Goal: Task Accomplishment & Management: Use online tool/utility

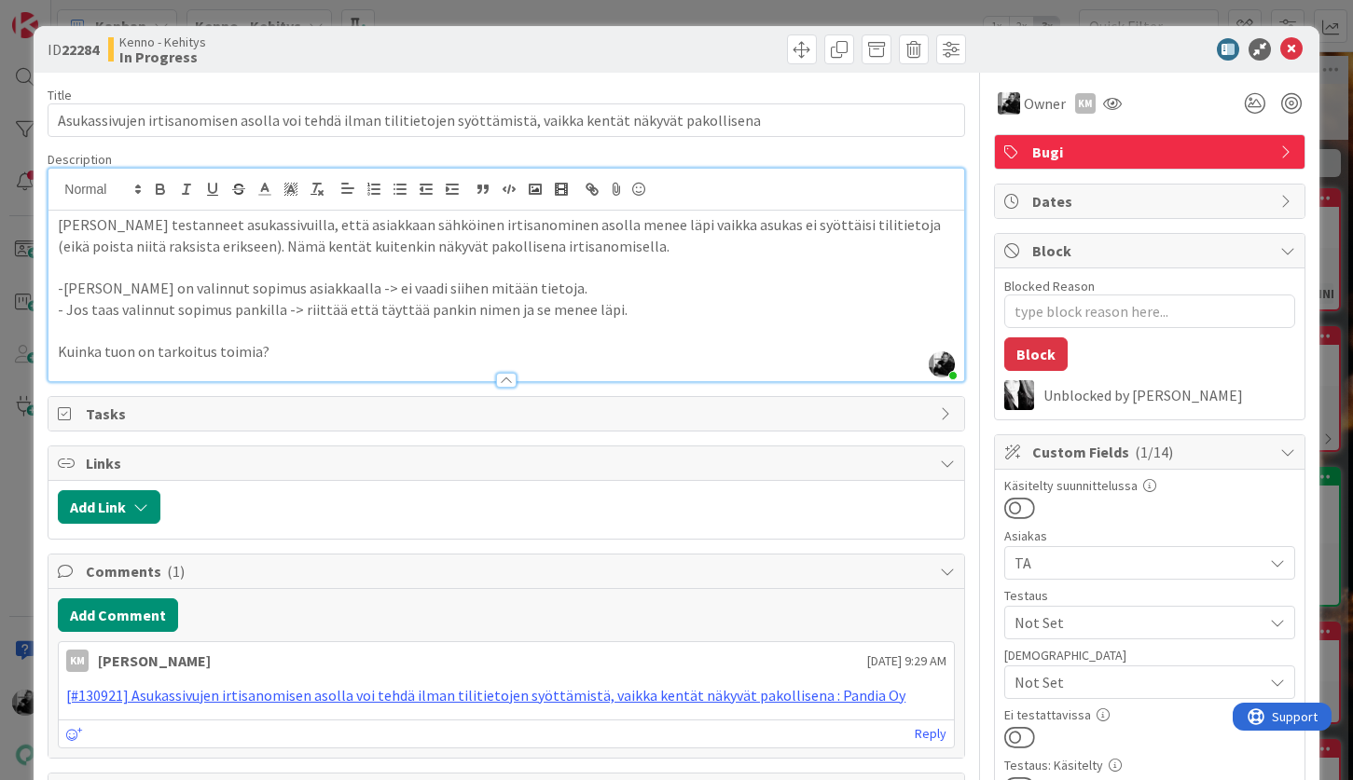
scroll to position [410, 0]
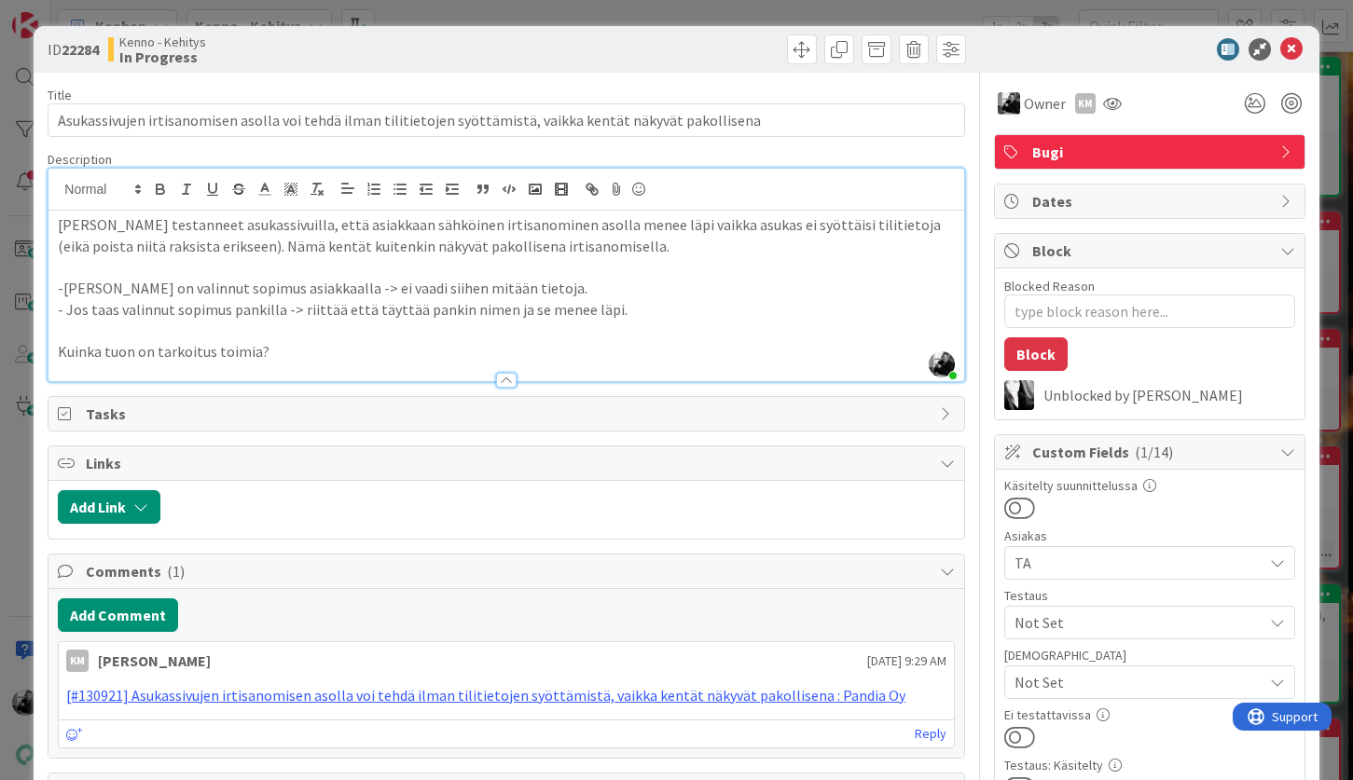
click at [218, 270] on p at bounding box center [506, 266] width 896 height 21
click at [492, 360] on p "Kuinka tuon on tarkoitus toimia?" at bounding box center [506, 351] width 896 height 21
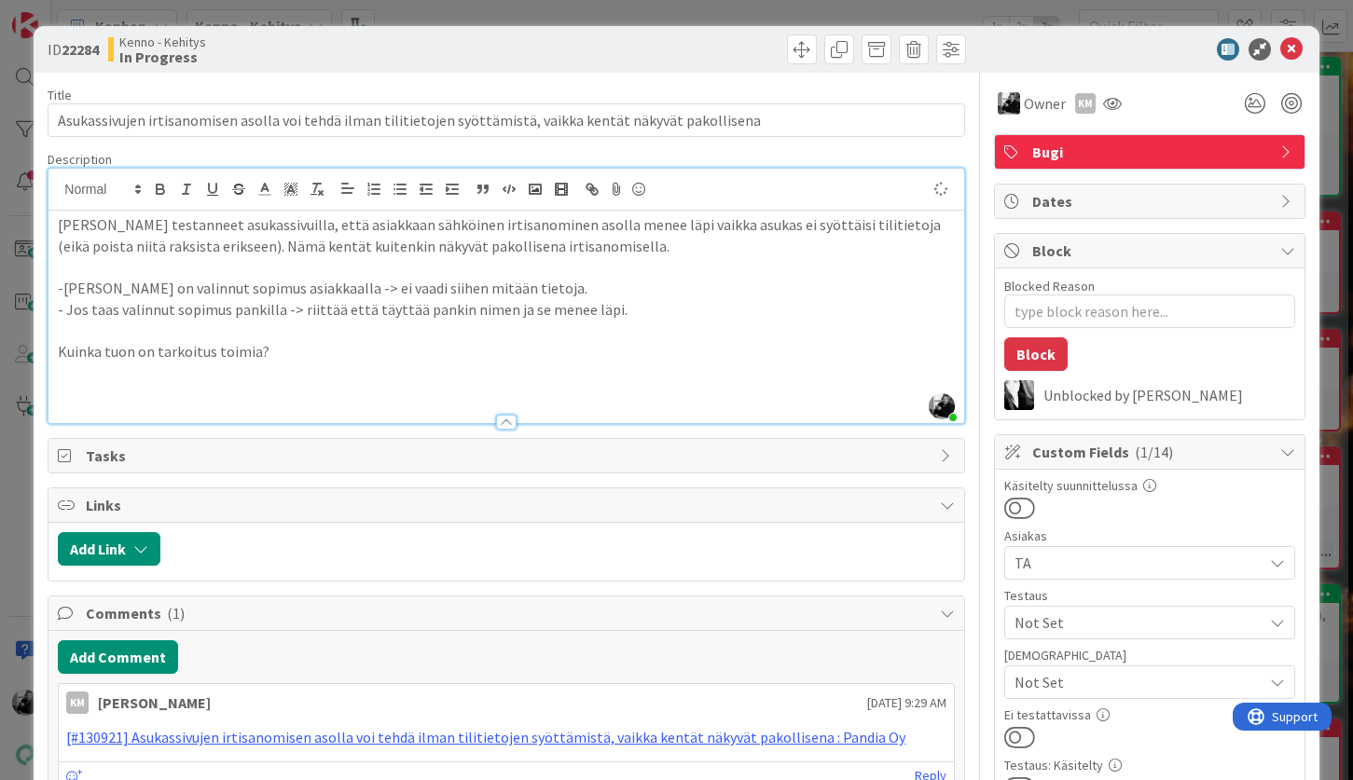
type textarea "x"
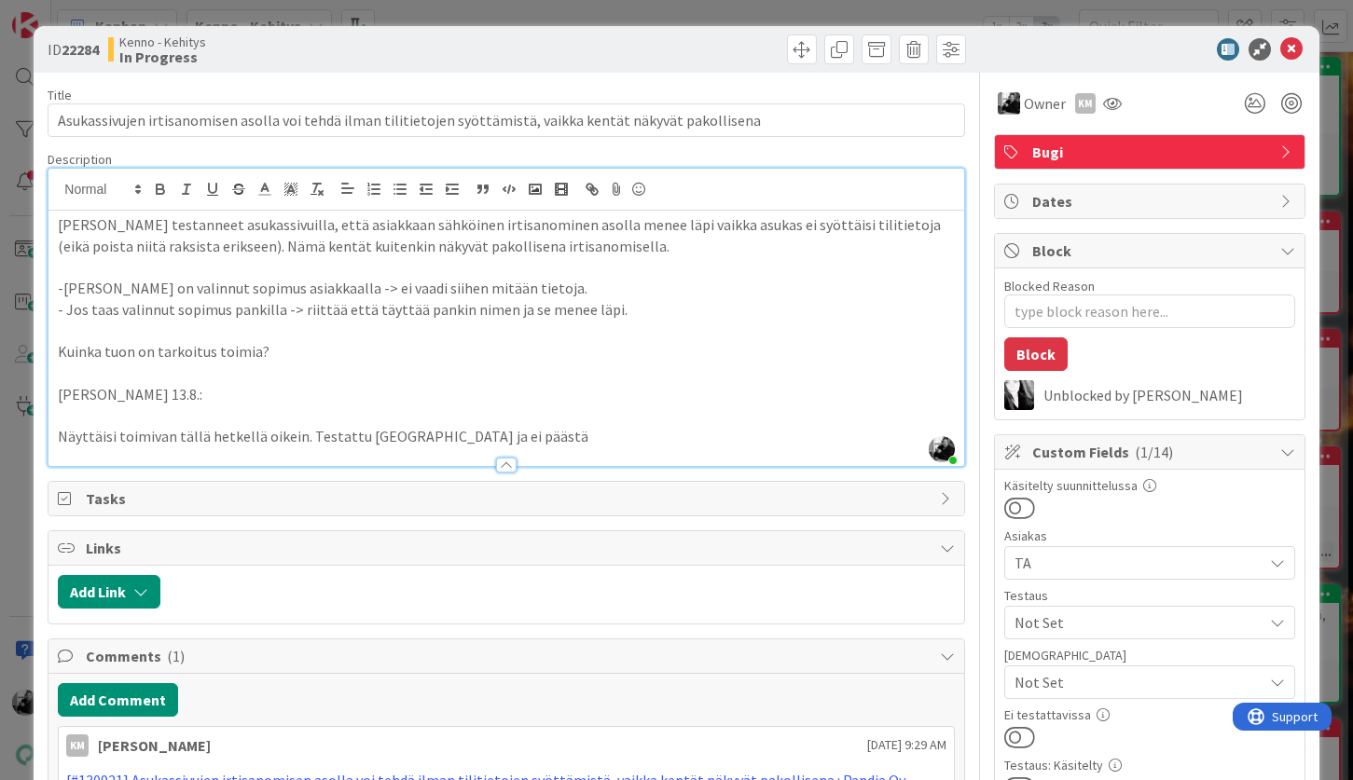
click at [509, 434] on p "Näyttäisi toimivan tällä hetkellä oikein. Testattu [GEOGRAPHIC_DATA] ja ei pääs…" at bounding box center [506, 436] width 896 height 21
click at [490, 436] on p "Näyttäisi toimivan tällä hetkellä oikein. Testattu [GEOGRAPHIC_DATA] ja ei pääs…" at bounding box center [506, 436] width 896 height 21
click at [621, 411] on p at bounding box center [506, 415] width 896 height 21
click at [621, 436] on p "Näyttäisi toimivan tällä hetkellä oikein. Testattu [GEOGRAPHIC_DATA] ja käli ei…" at bounding box center [506, 436] width 896 height 21
drag, startPoint x: 518, startPoint y: 435, endPoint x: 496, endPoint y: 437, distance: 22.4
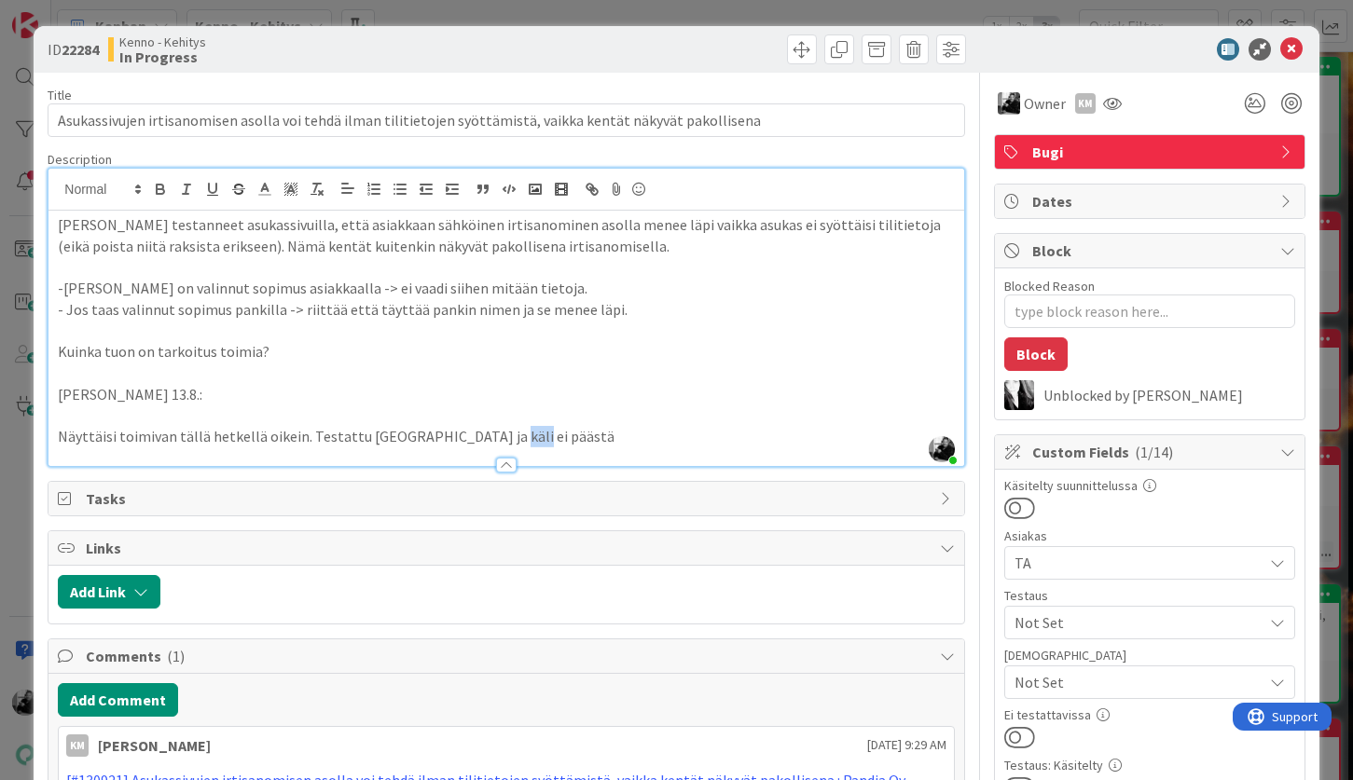
click at [496, 437] on p "Näyttäisi toimivan tällä hetkellä oikein. Testattu [GEOGRAPHIC_DATA] ja käli ei…" at bounding box center [506, 436] width 896 height 21
click at [606, 433] on p "Näyttäisi toimivan tällä hetkellä oikein. Testattu [GEOGRAPHIC_DATA] ja KÄLI ei…" at bounding box center [506, 436] width 896 height 21
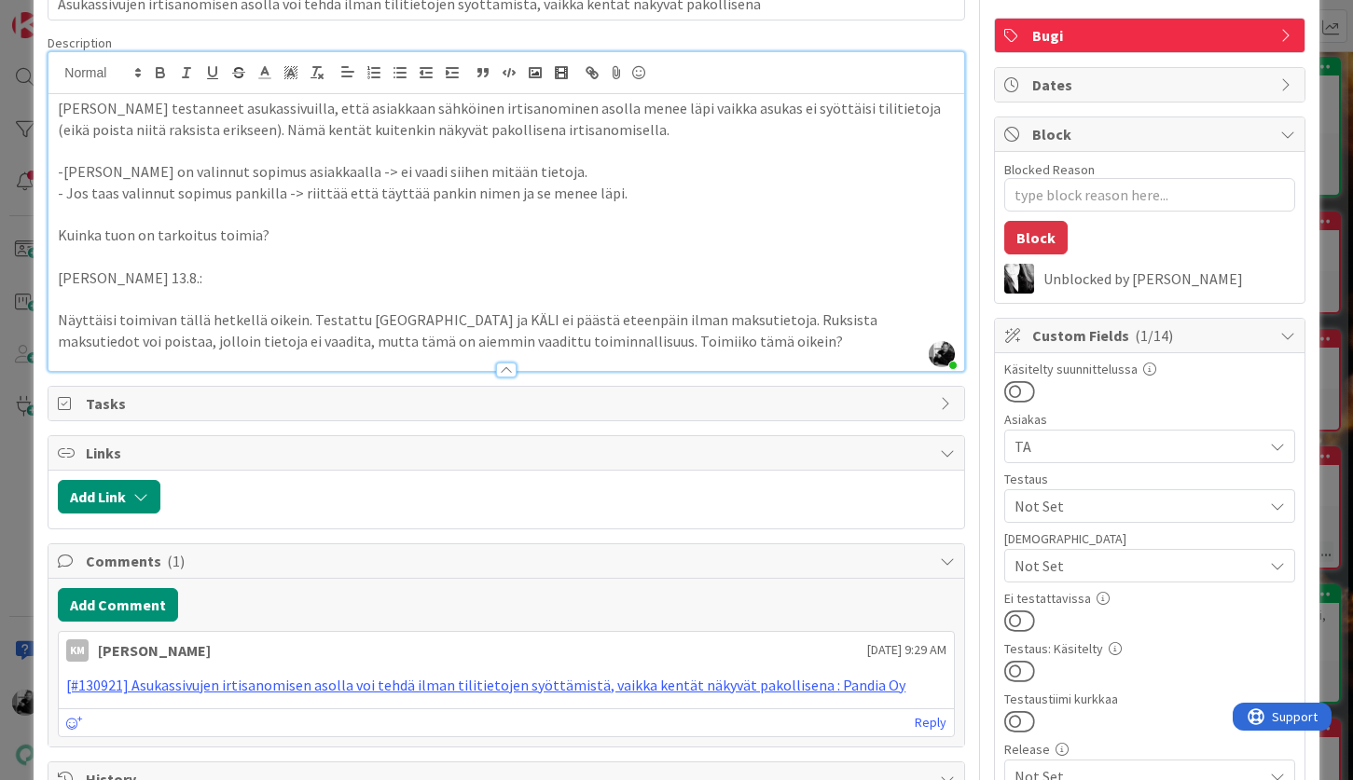
scroll to position [0, 0]
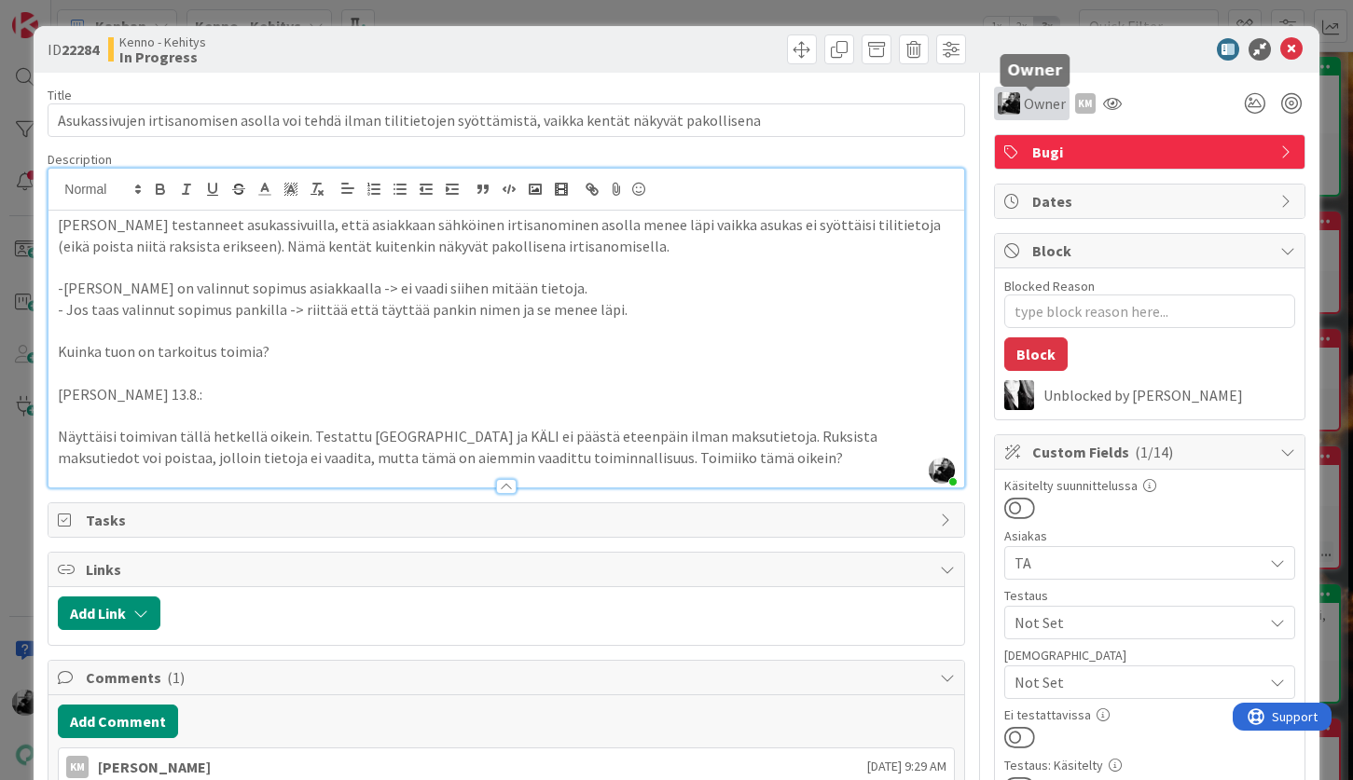
click at [1032, 103] on span "Owner" at bounding box center [1044, 103] width 42 height 22
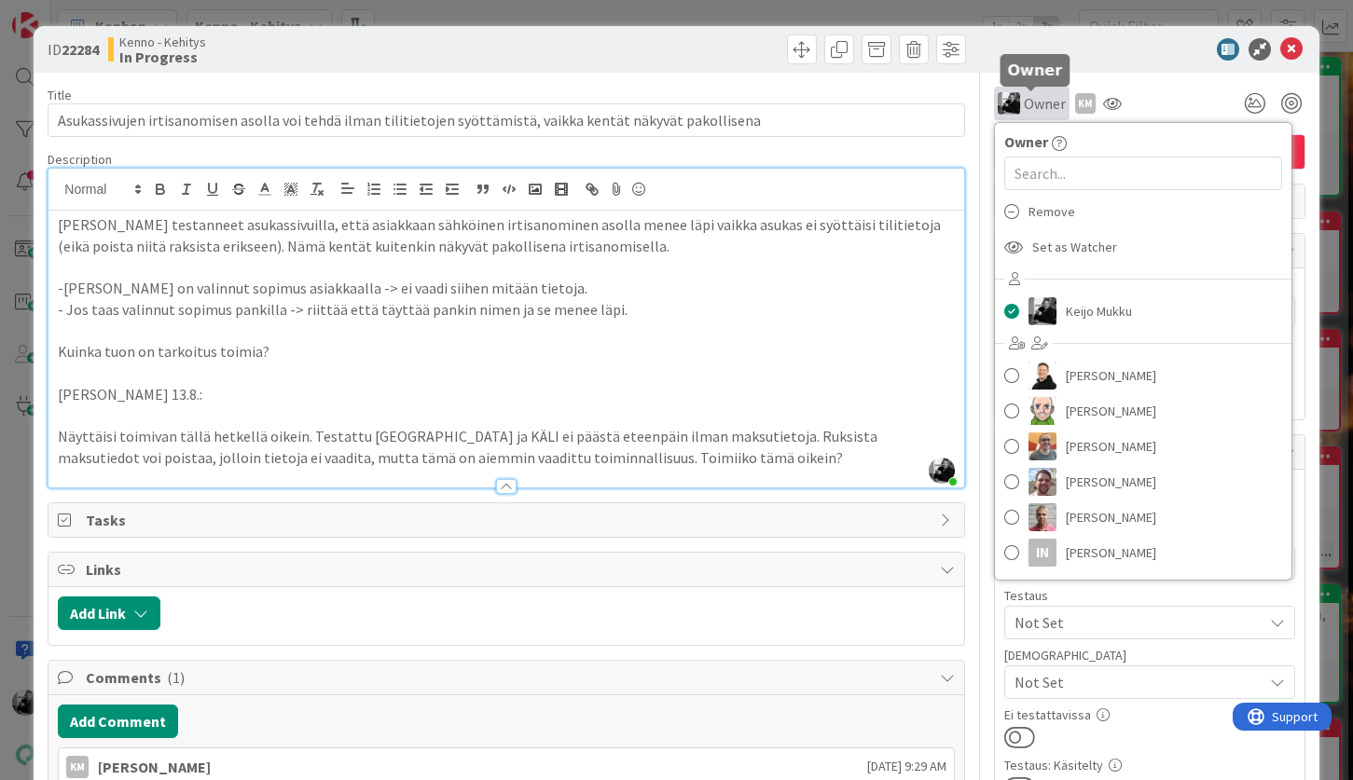
type textarea "x"
click at [1068, 171] on input "text" at bounding box center [1143, 174] width 278 height 34
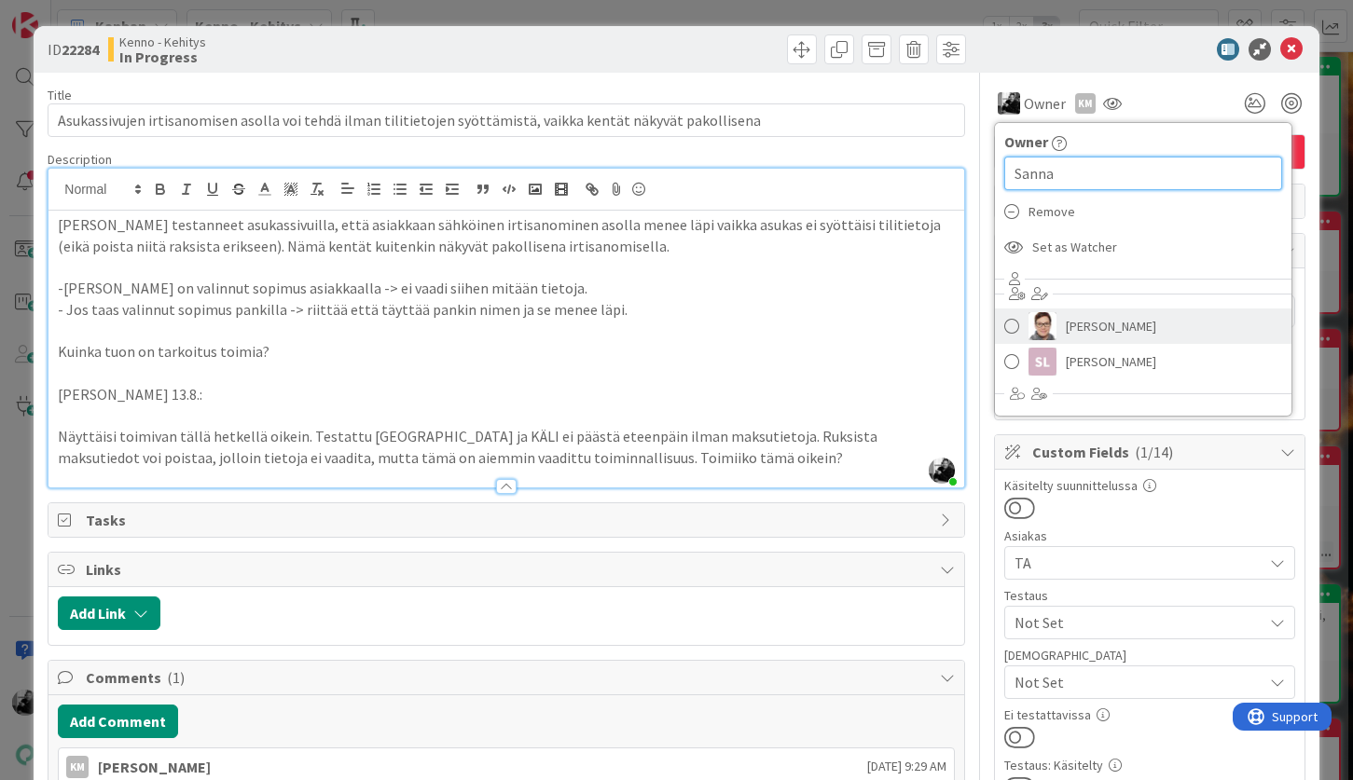
type input "Sanna"
click at [1131, 326] on span "[PERSON_NAME]" at bounding box center [1110, 326] width 90 height 28
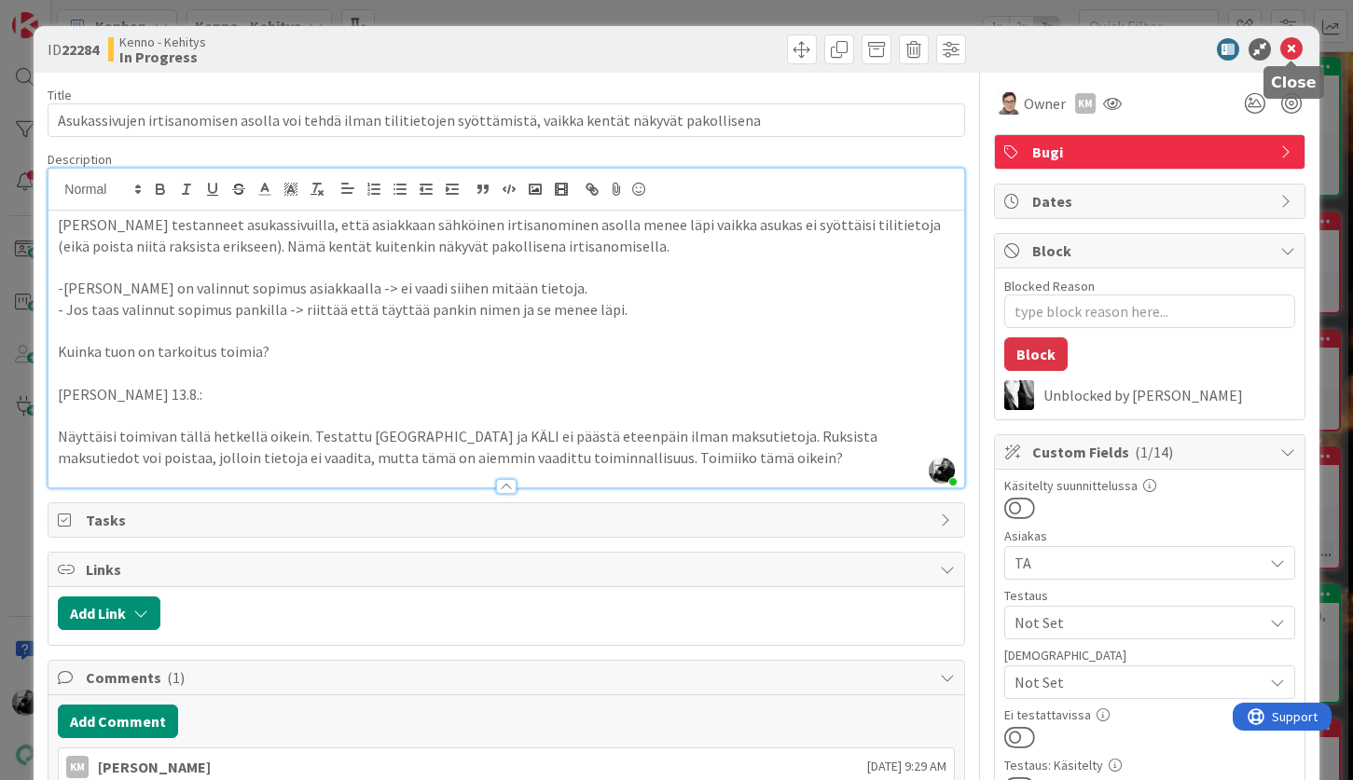
click at [1290, 48] on icon at bounding box center [1291, 49] width 22 height 22
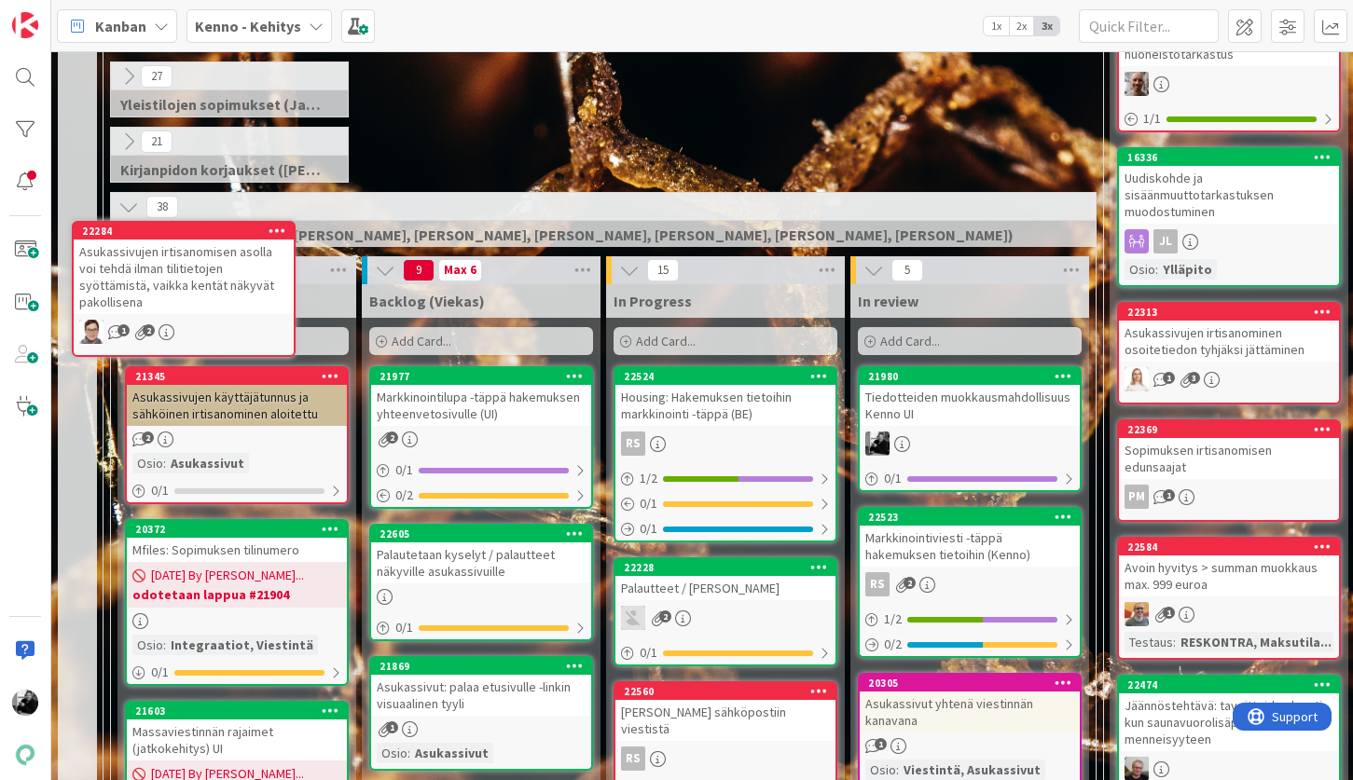
scroll to position [314, 0]
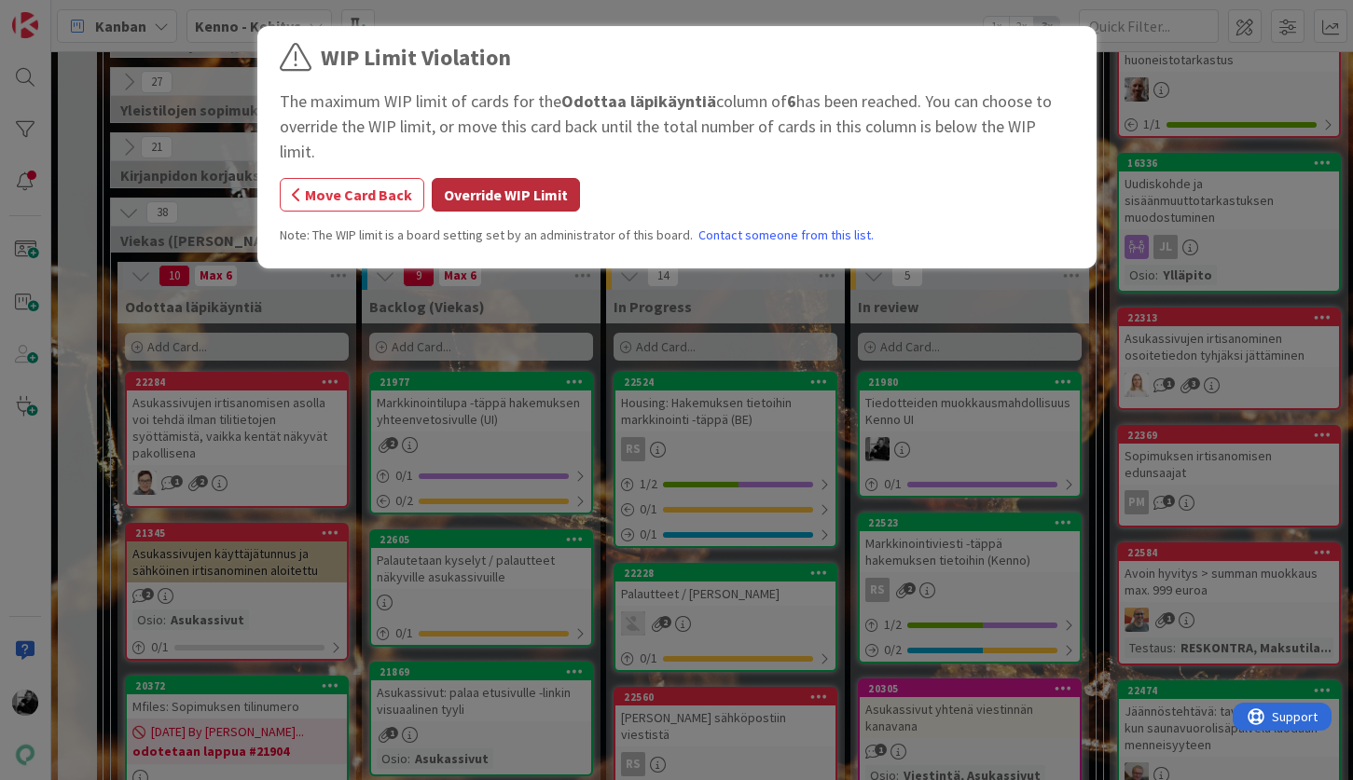
click at [479, 178] on button "Override WIP Limit" at bounding box center [506, 195] width 148 height 34
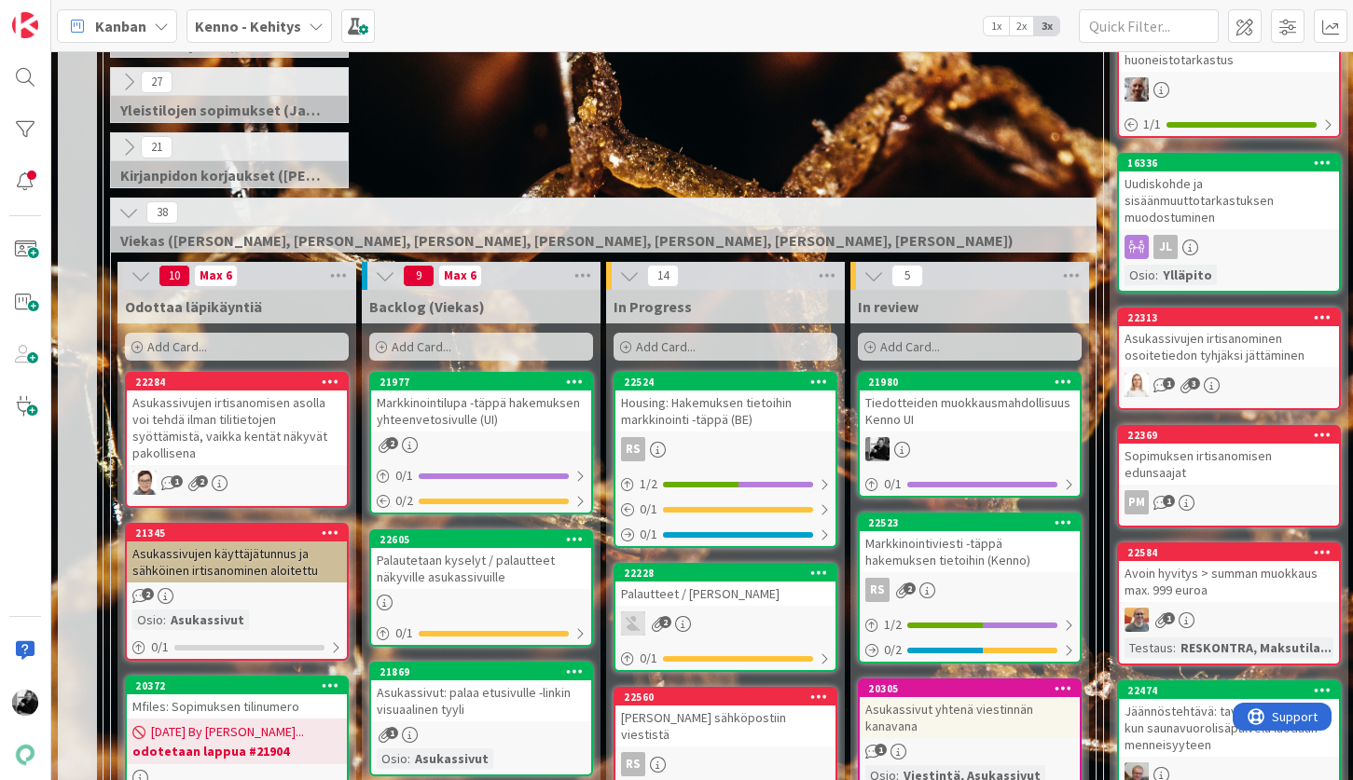
click at [163, 412] on div "Asukassivujen irtisanomisen asolla voi tehdä ilman tilitietojen syöttämistä, va…" at bounding box center [237, 428] width 220 height 75
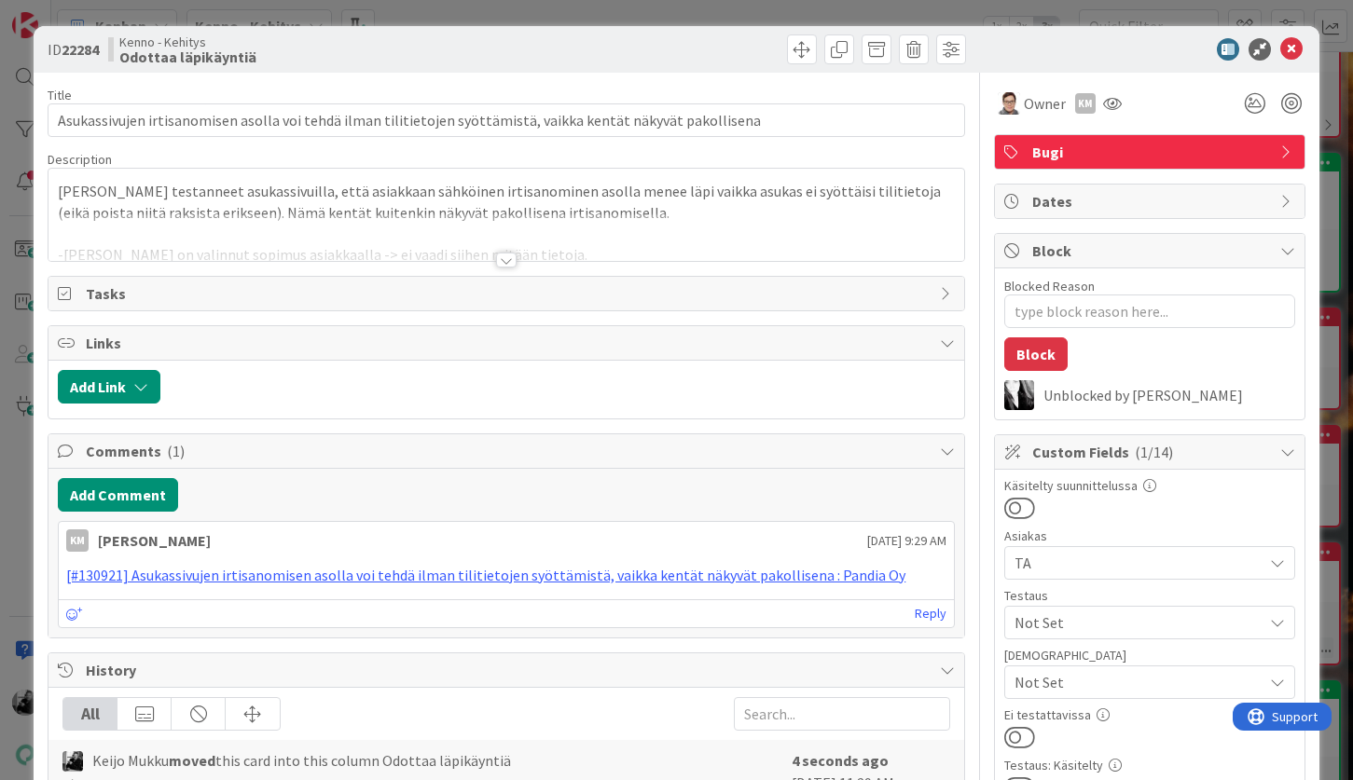
click at [506, 254] on div at bounding box center [506, 260] width 21 height 15
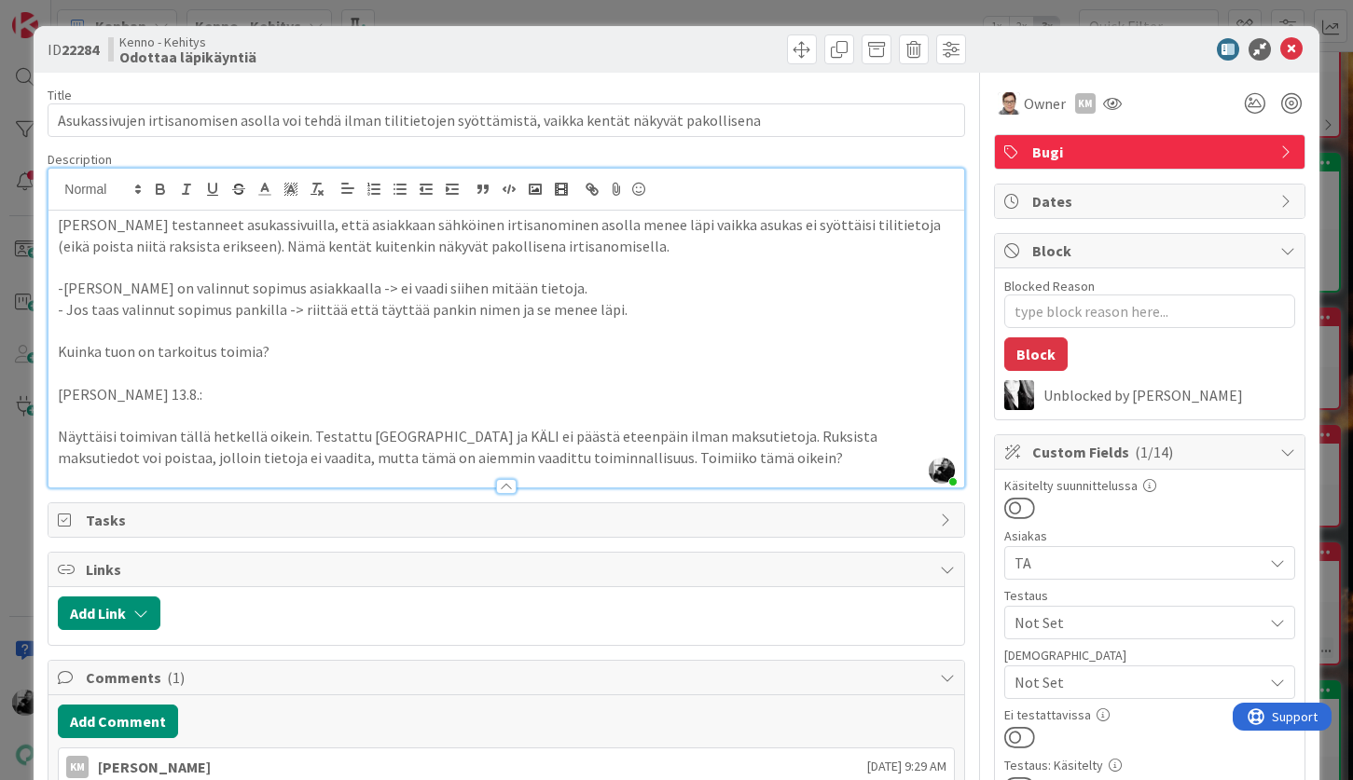
click at [1302, 45] on div at bounding box center [1140, 49] width 330 height 22
click at [1293, 50] on icon at bounding box center [1291, 49] width 22 height 22
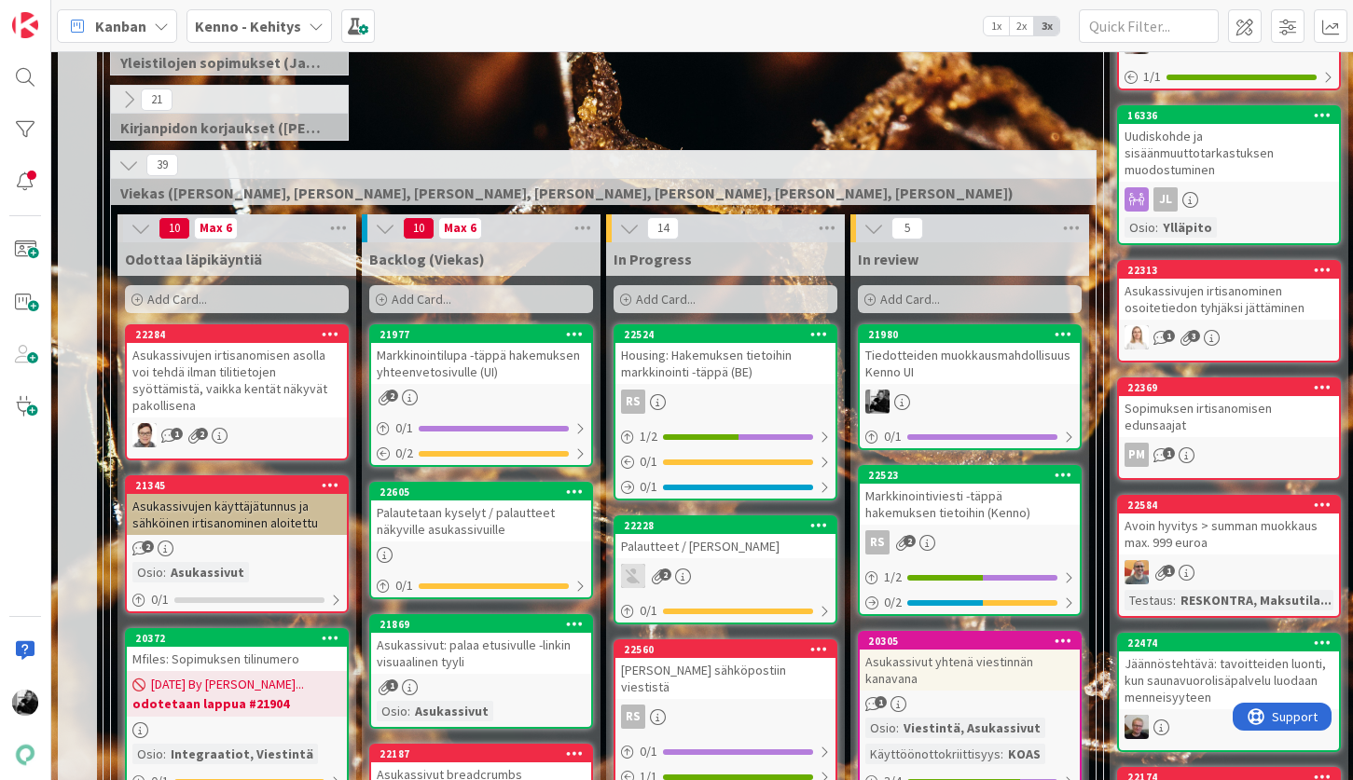
scroll to position [363, 0]
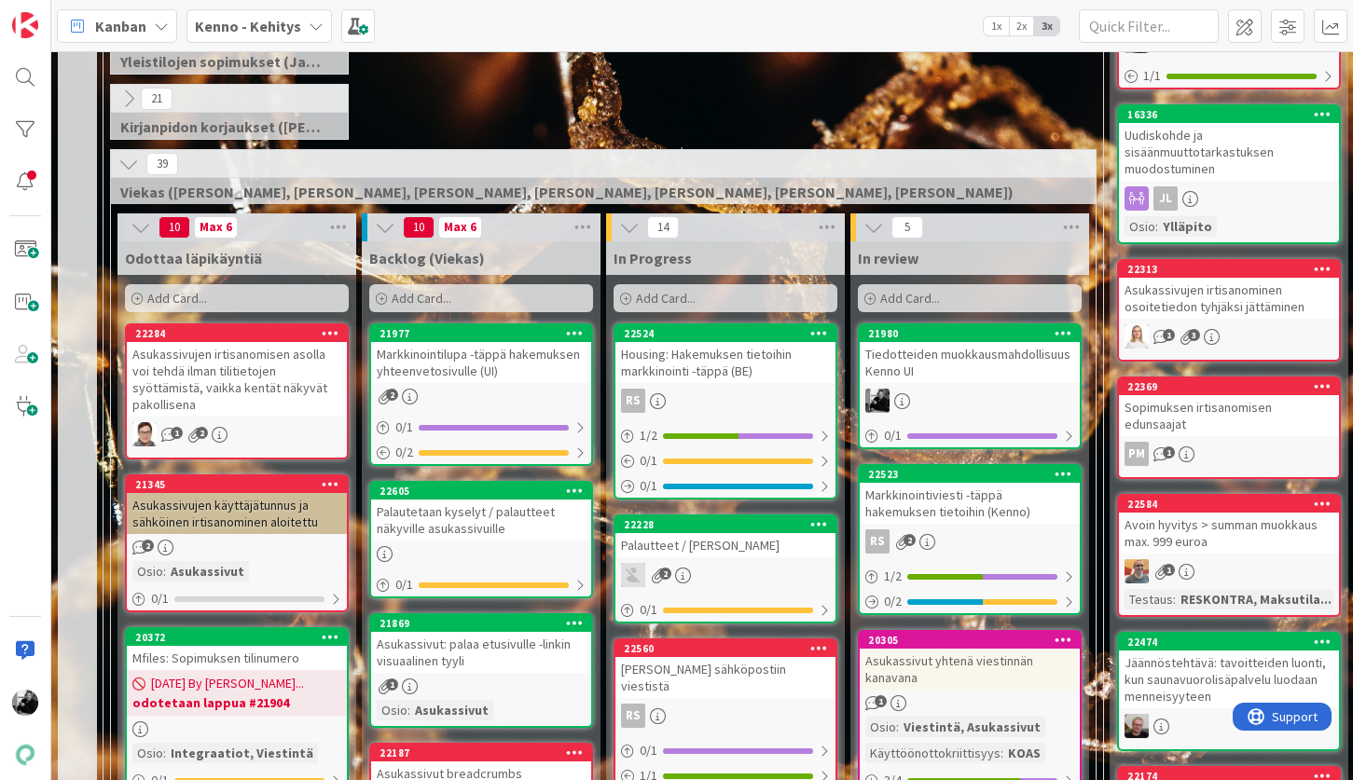
click at [730, 367] on div "Housing: Hakemuksen tietoihin markkinointi -täppä (BE)" at bounding box center [725, 362] width 220 height 41
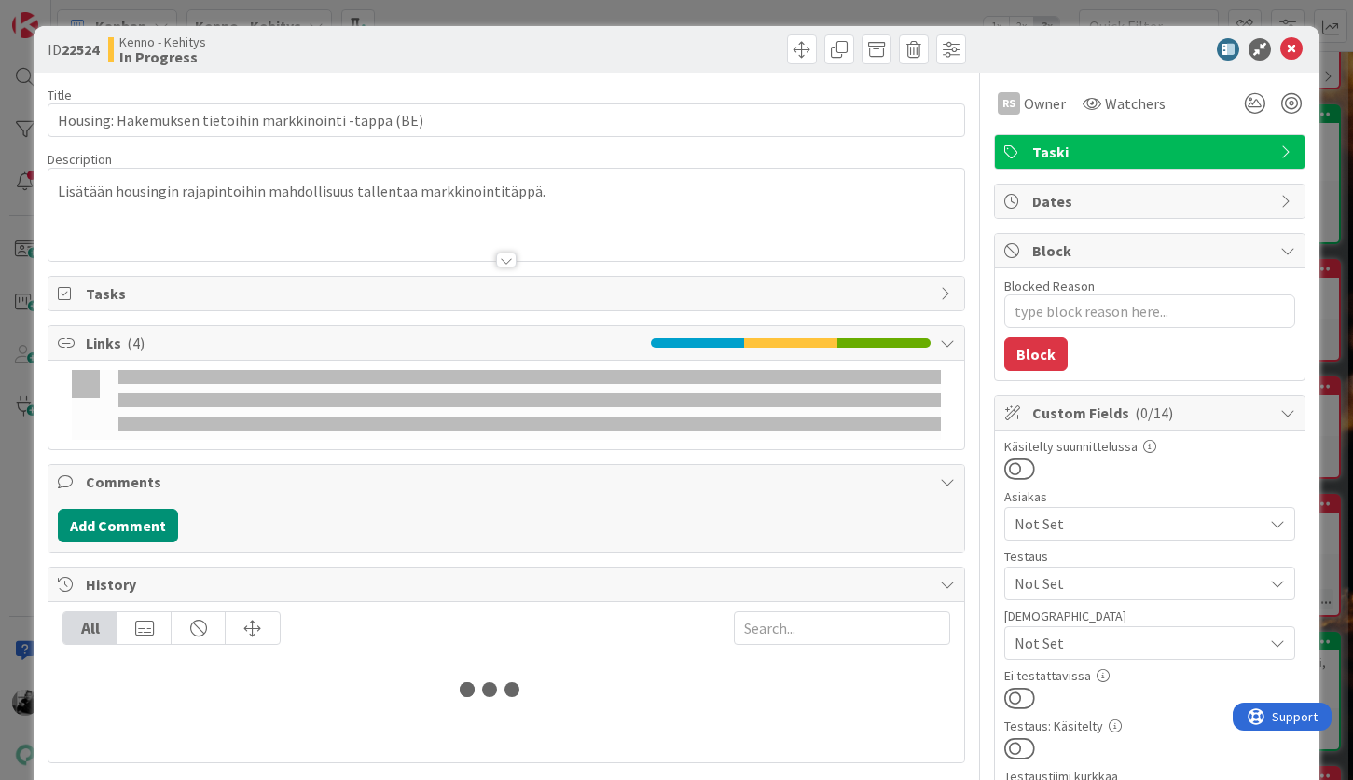
type textarea "x"
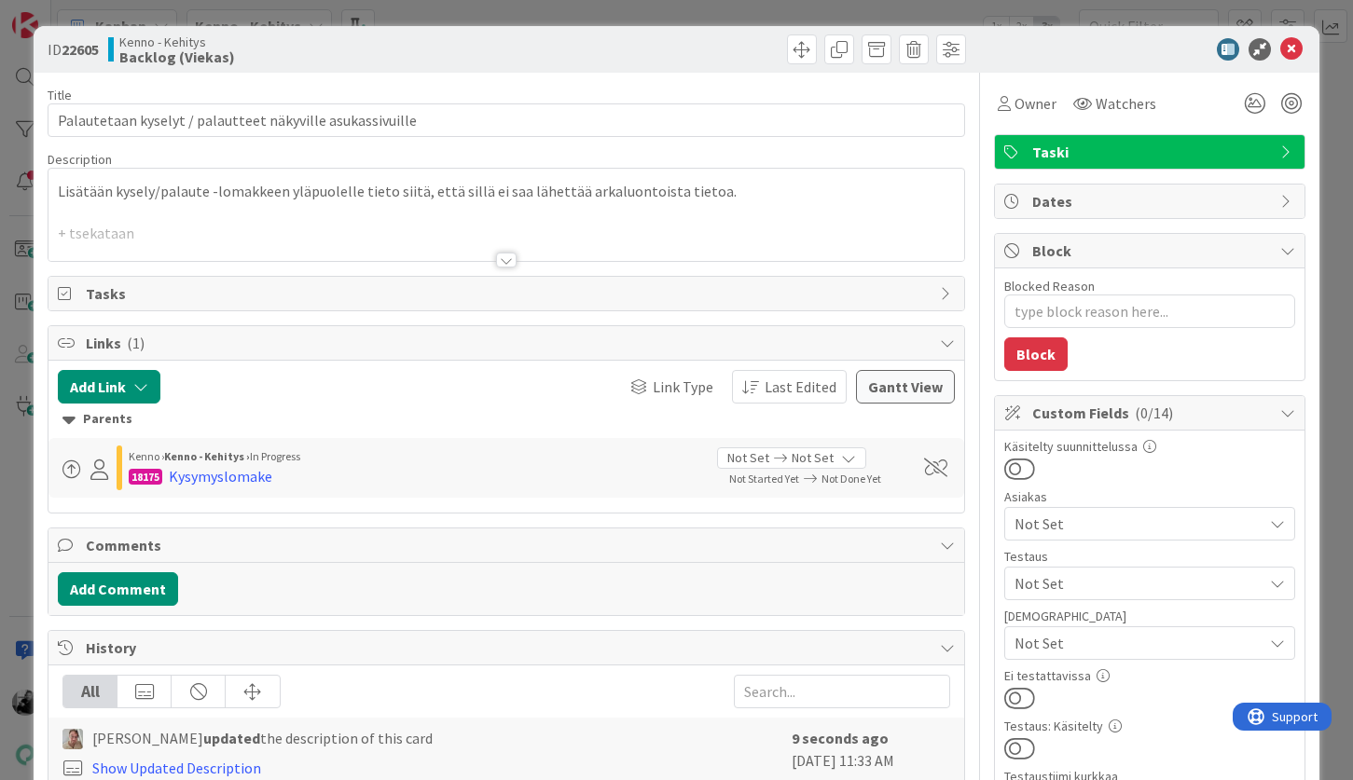
click at [512, 248] on div at bounding box center [505, 237] width 914 height 48
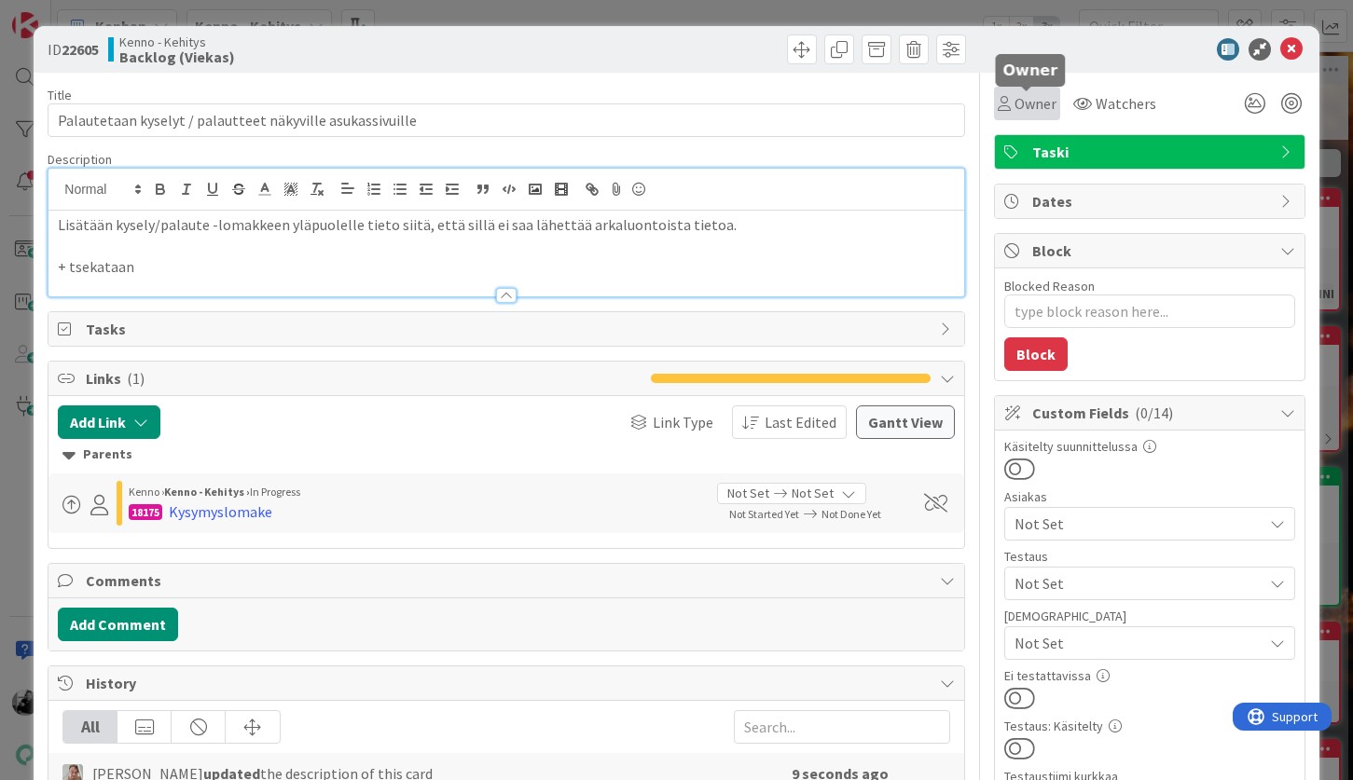
click at [1050, 110] on span "Owner" at bounding box center [1035, 103] width 42 height 22
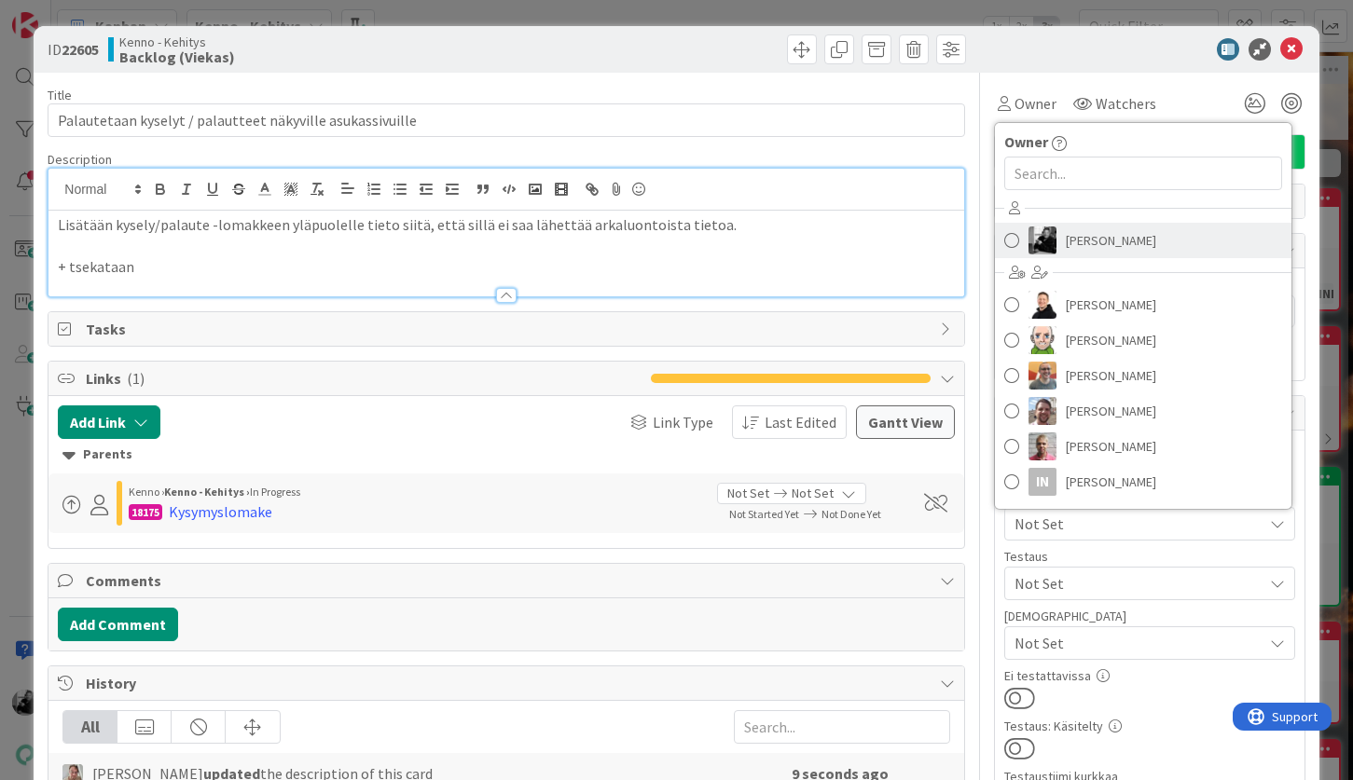
click at [1073, 238] on span "Keijo Mukku" at bounding box center [1110, 241] width 90 height 28
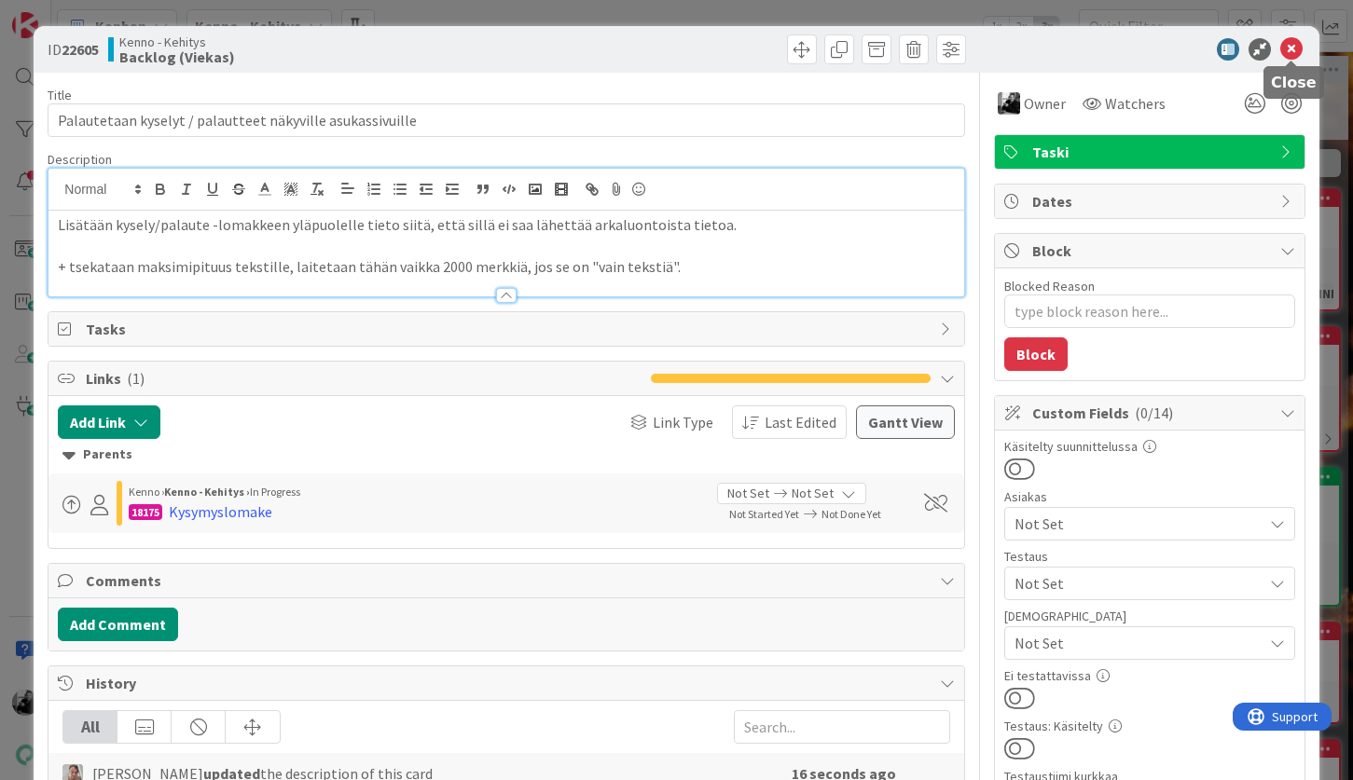
click at [1295, 50] on icon at bounding box center [1291, 49] width 22 height 22
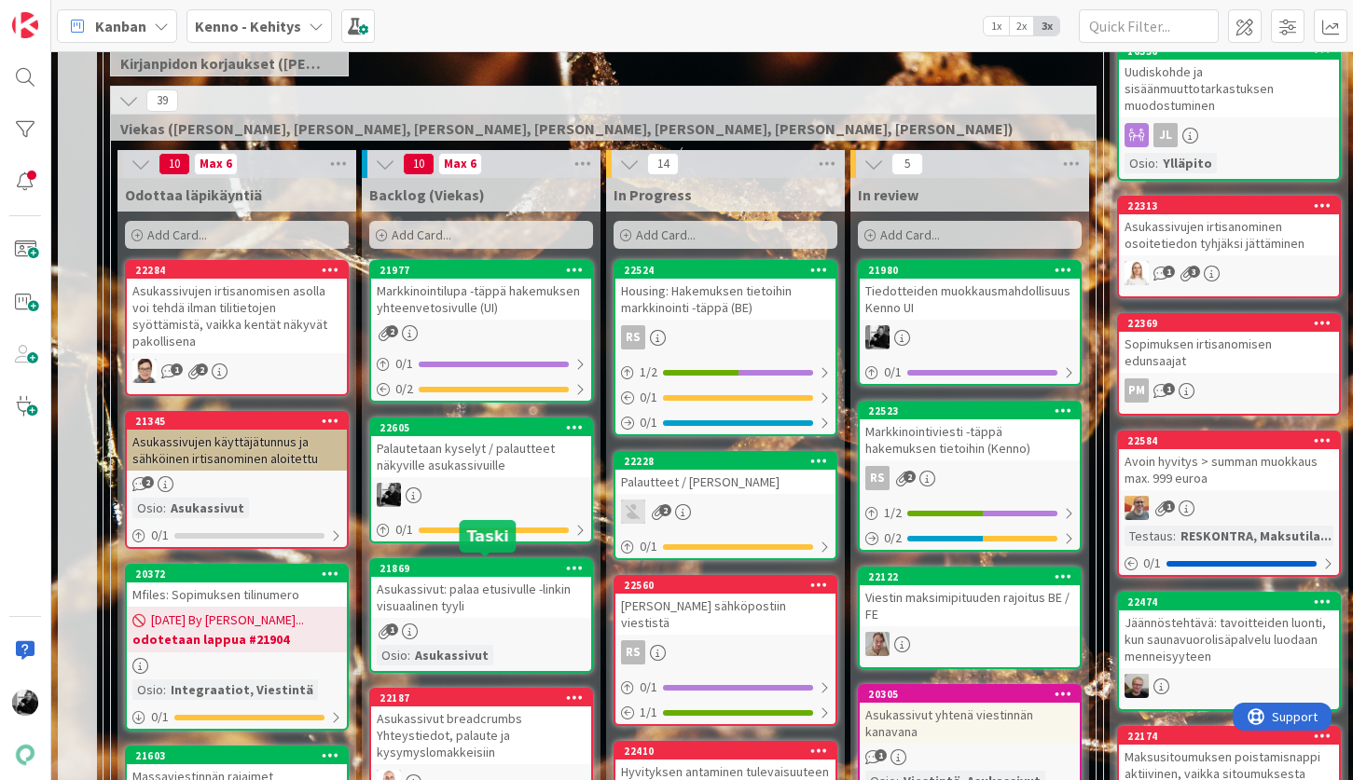
scroll to position [433, 0]
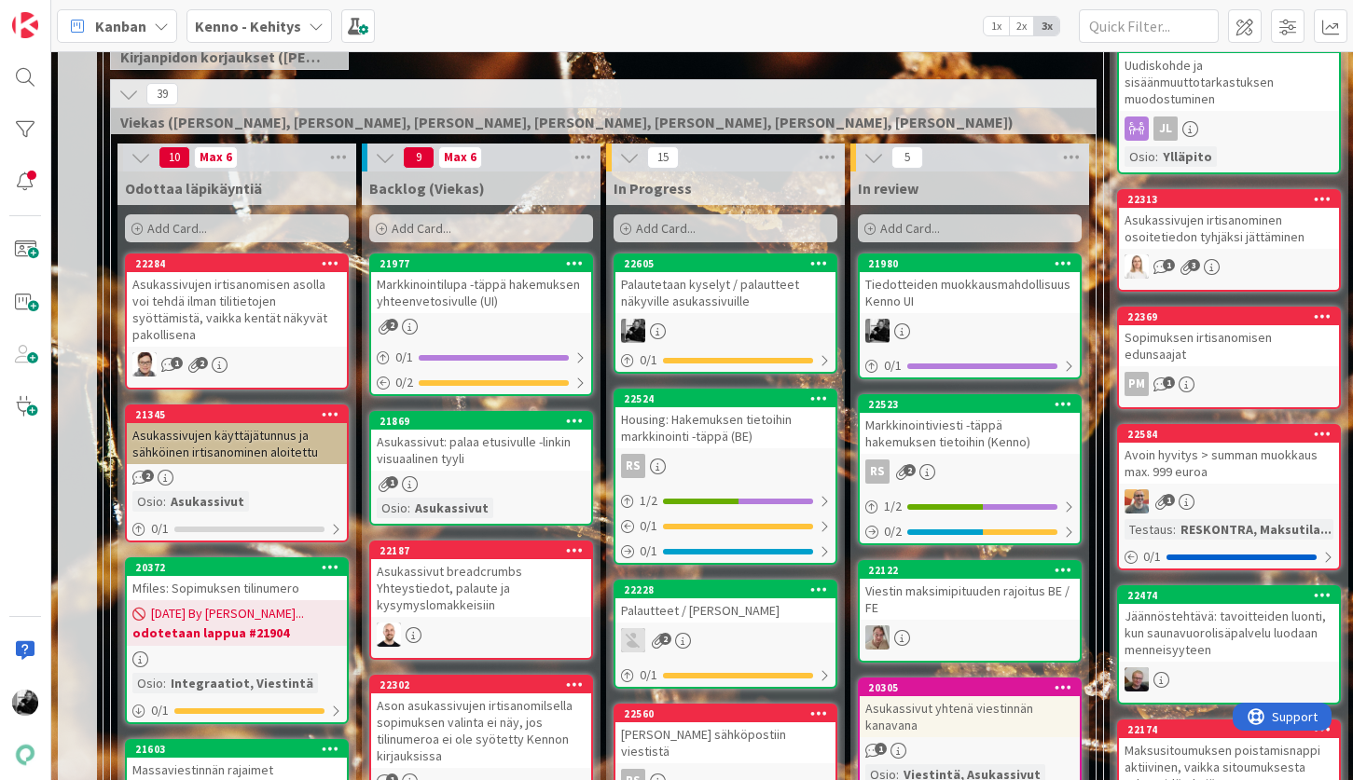
drag, startPoint x: 695, startPoint y: 456, endPoint x: 597, endPoint y: 776, distance: 335.5
click at [958, 292] on div "Tiedotteiden muokkausmahdollisuus Kenno UI" at bounding box center [969, 292] width 220 height 41
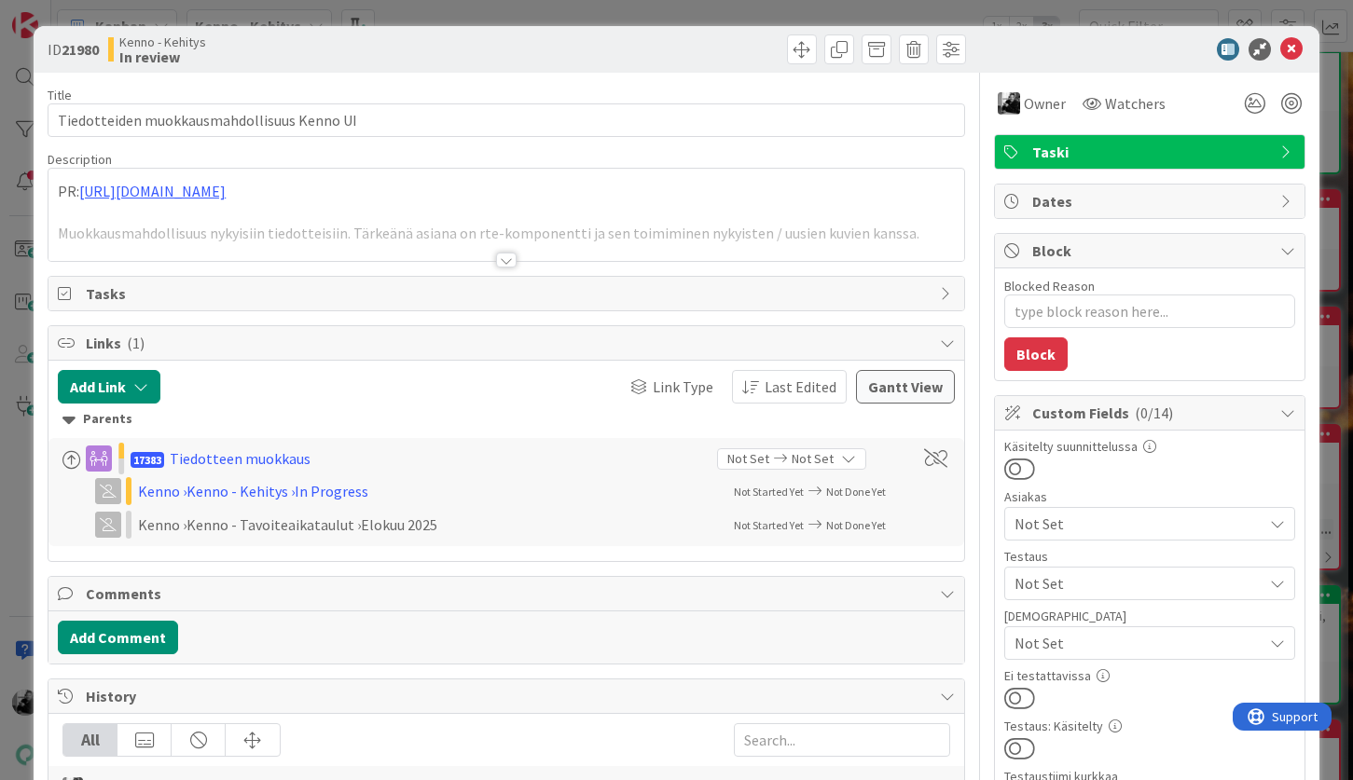
type textarea "x"
click at [1297, 43] on icon at bounding box center [1291, 49] width 22 height 22
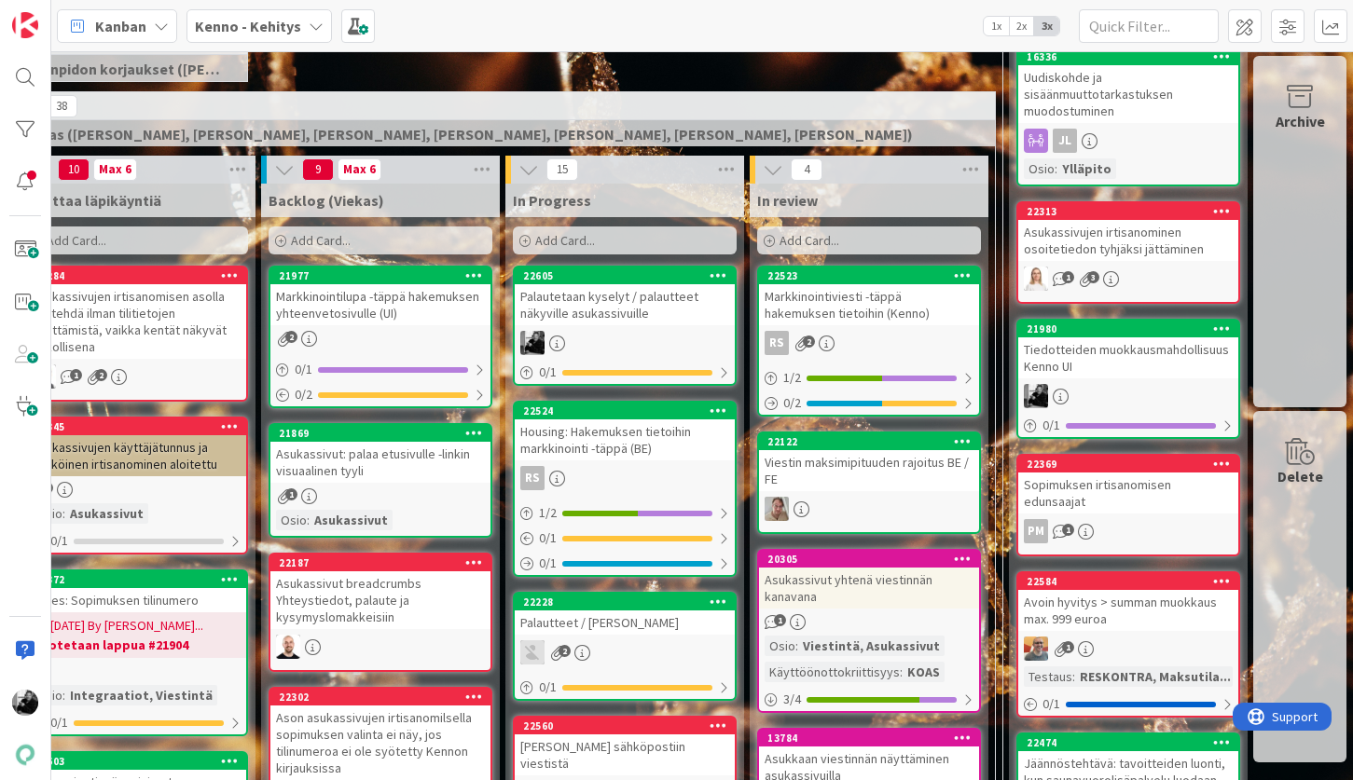
drag, startPoint x: 1004, startPoint y: 286, endPoint x: 589, endPoint y: 51, distance: 476.7
